Goal: Check status: Check status

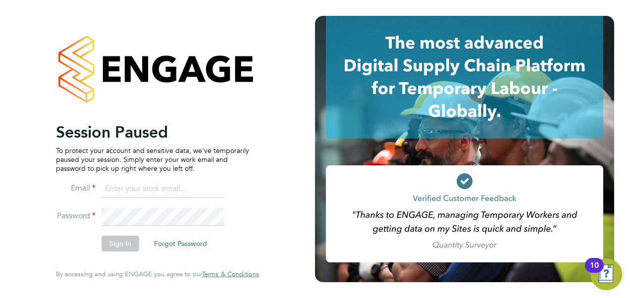
click at [194, 198] on li "Email" at bounding box center [152, 194] width 193 height 28
click at [185, 196] on input at bounding box center [162, 189] width 122 height 18
type input "[EMAIL_ADDRESS][DOMAIN_NAME]"
click at [129, 246] on button "Sign In" at bounding box center [120, 244] width 38 height 16
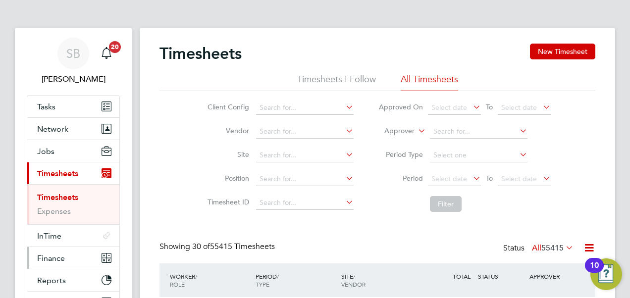
click at [54, 260] on span "Finance" at bounding box center [51, 257] width 28 height 9
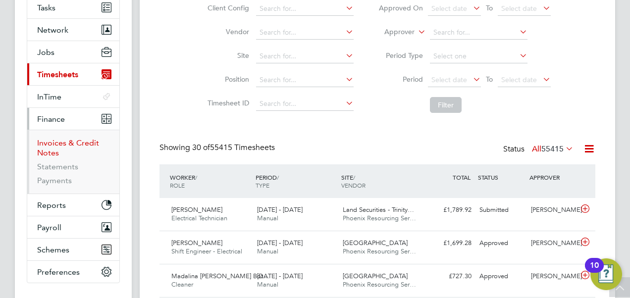
click at [60, 145] on link "Invoices & Credit Notes" at bounding box center [68, 147] width 62 height 19
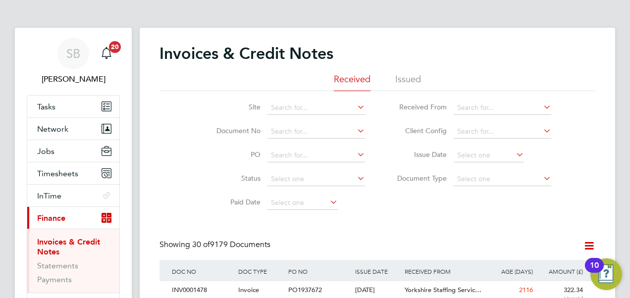
click at [415, 76] on li "Issued" at bounding box center [408, 82] width 26 height 18
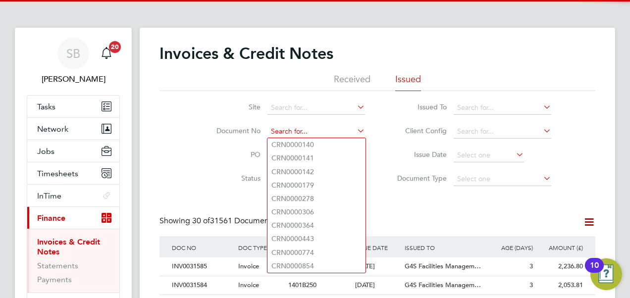
paste input "INV0031581"
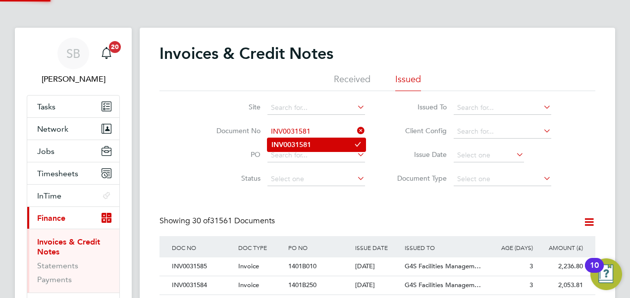
type input "INV0031581"
click at [311, 147] on b "INV0031581" at bounding box center [291, 145] width 40 height 8
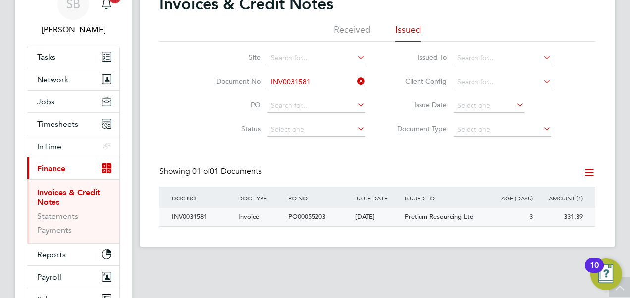
click at [296, 217] on span "PO00055203" at bounding box center [306, 216] width 37 height 8
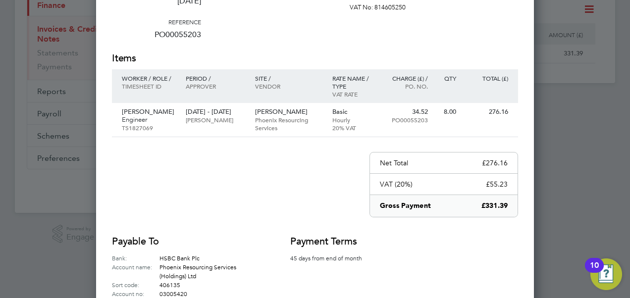
scroll to position [198, 0]
